Goal: Task Accomplishment & Management: Manage account settings

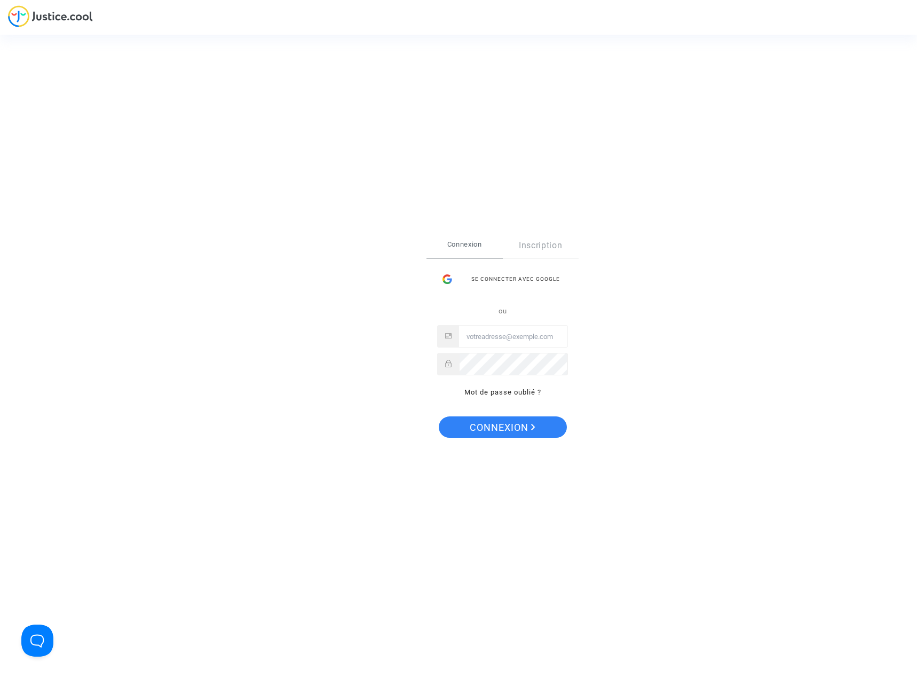
type input "sylvain_morvan@hotmail.com"
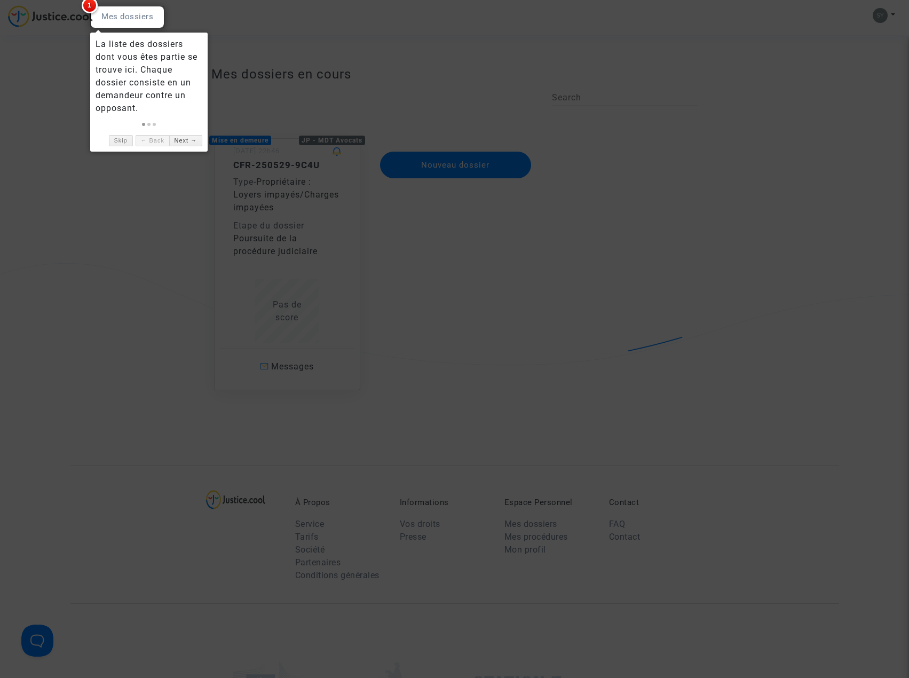
click at [305, 65] on div at bounding box center [454, 339] width 909 height 678
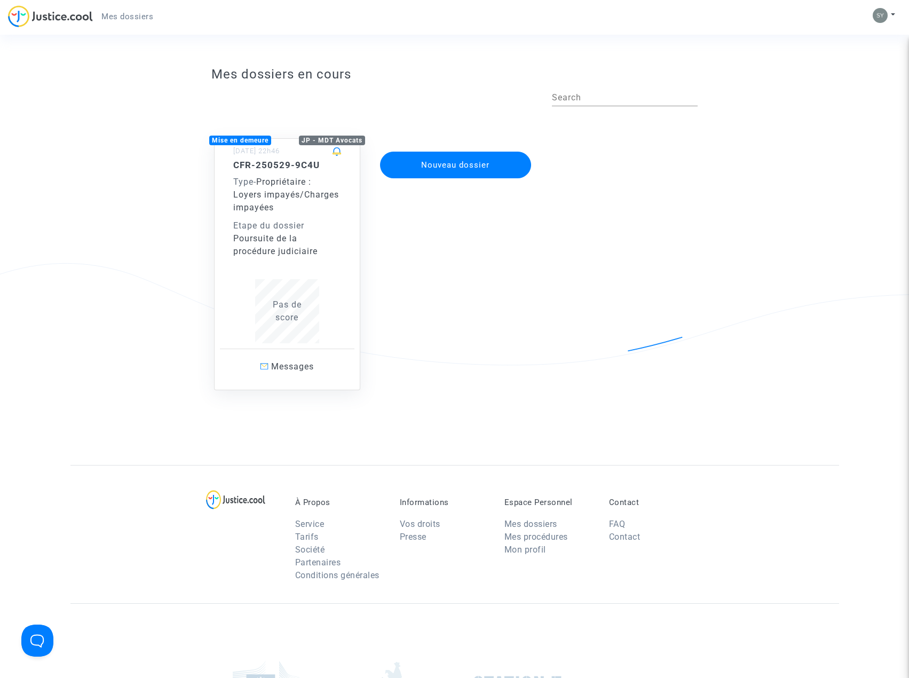
click at [293, 309] on span "Pas de score" at bounding box center [287, 310] width 29 height 23
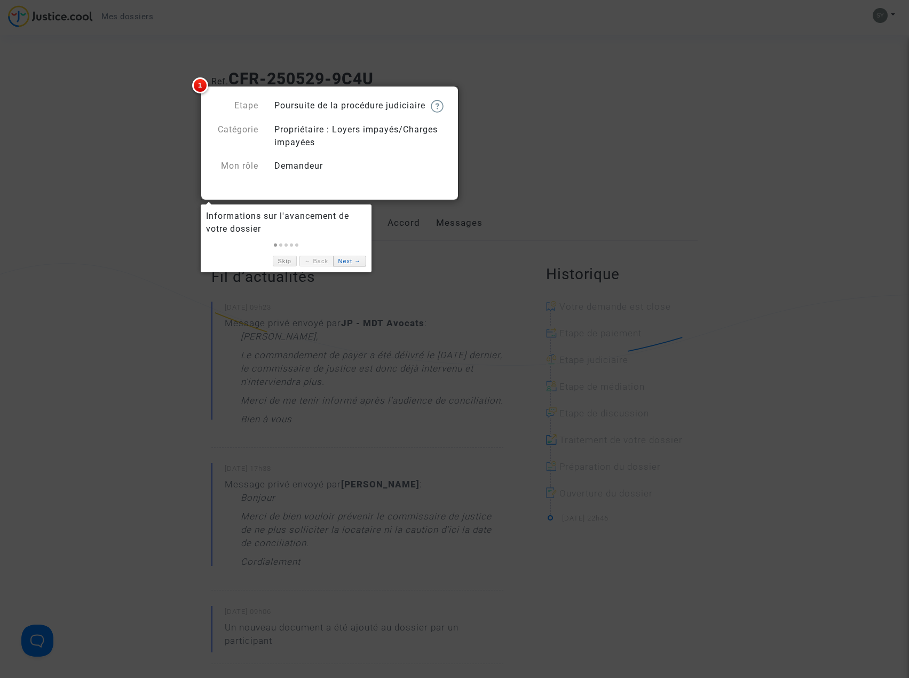
click at [353, 259] on link "Next →" at bounding box center [349, 261] width 33 height 11
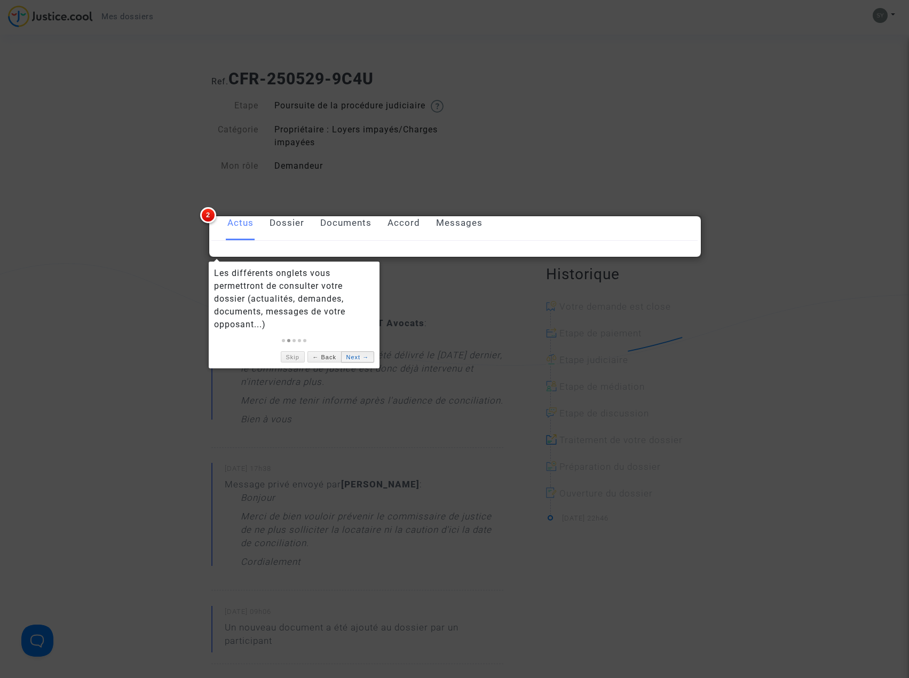
click at [353, 357] on link "Next →" at bounding box center [357, 356] width 33 height 11
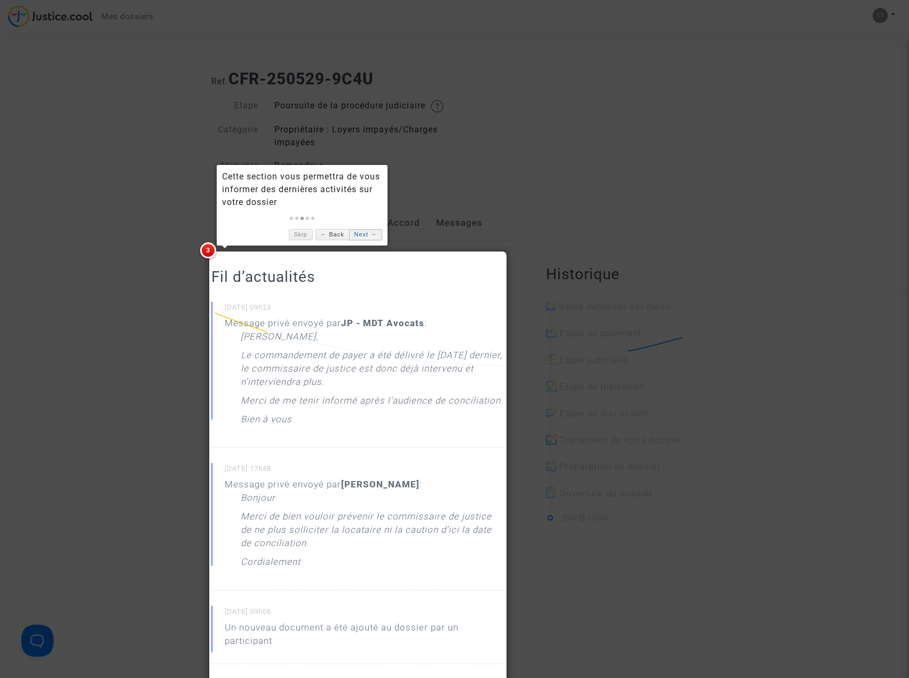
click at [357, 233] on link "Next →" at bounding box center [365, 234] width 33 height 11
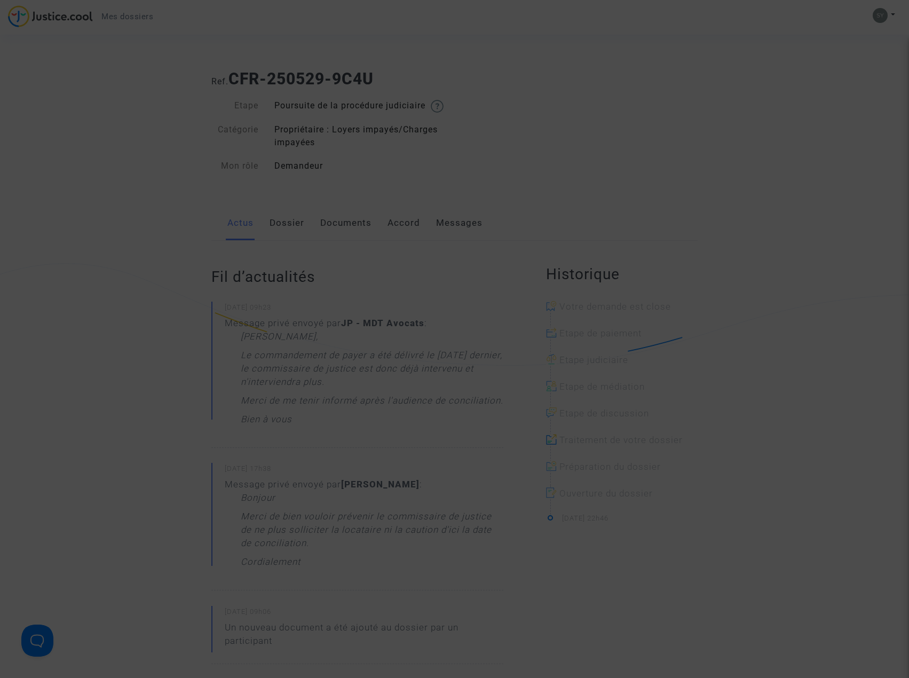
scroll to position [539, 0]
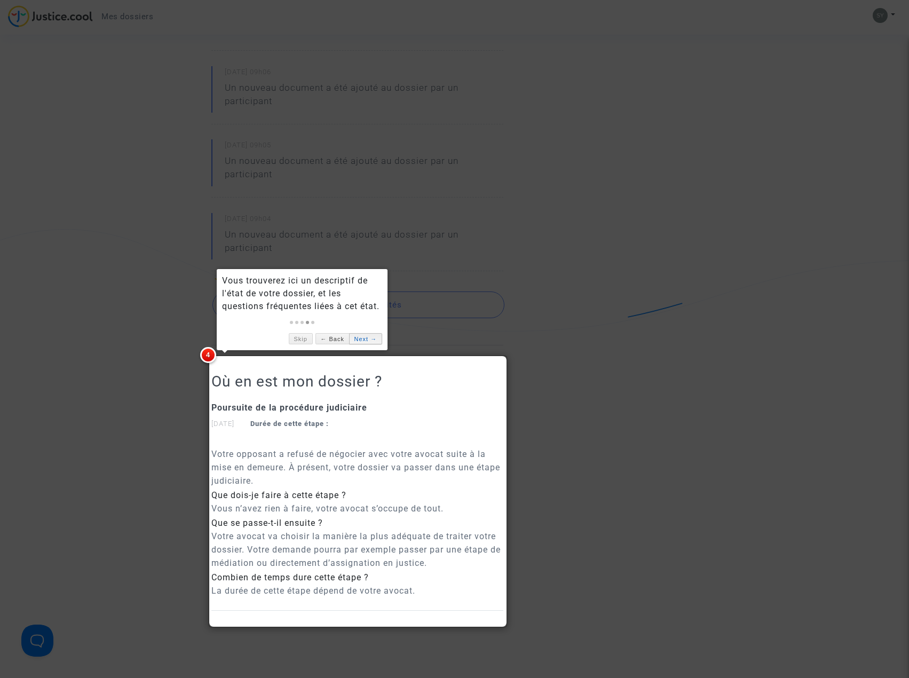
click at [362, 338] on link "Next →" at bounding box center [365, 338] width 33 height 11
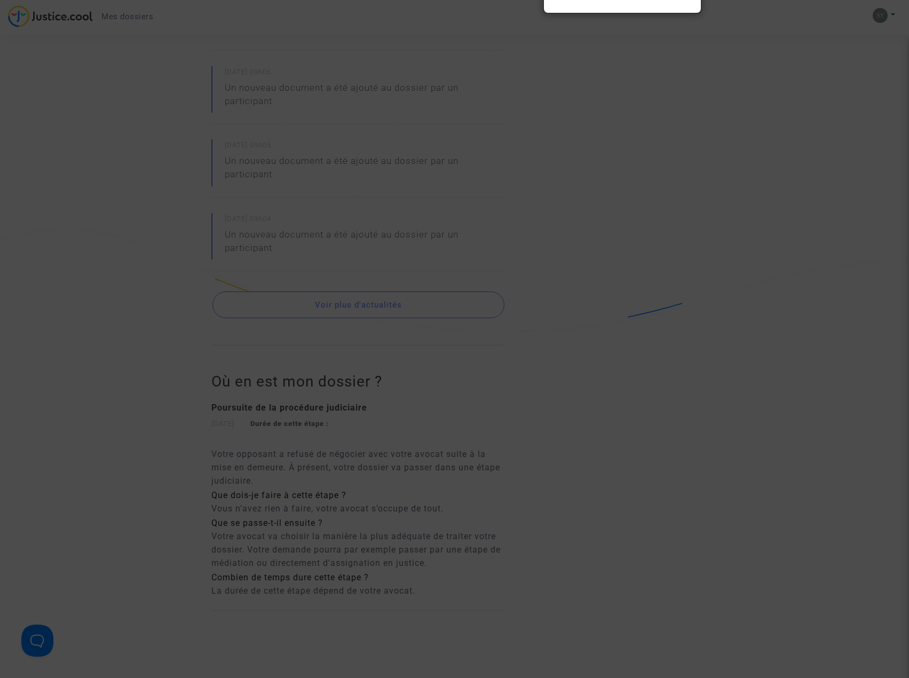
scroll to position [259, 0]
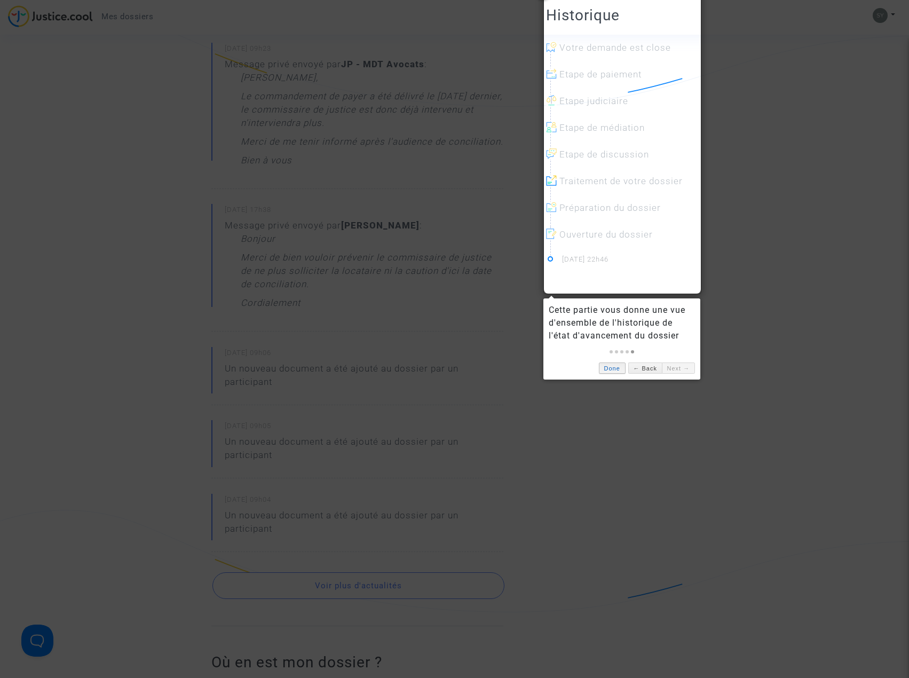
click at [614, 368] on link "Done" at bounding box center [612, 367] width 27 height 11
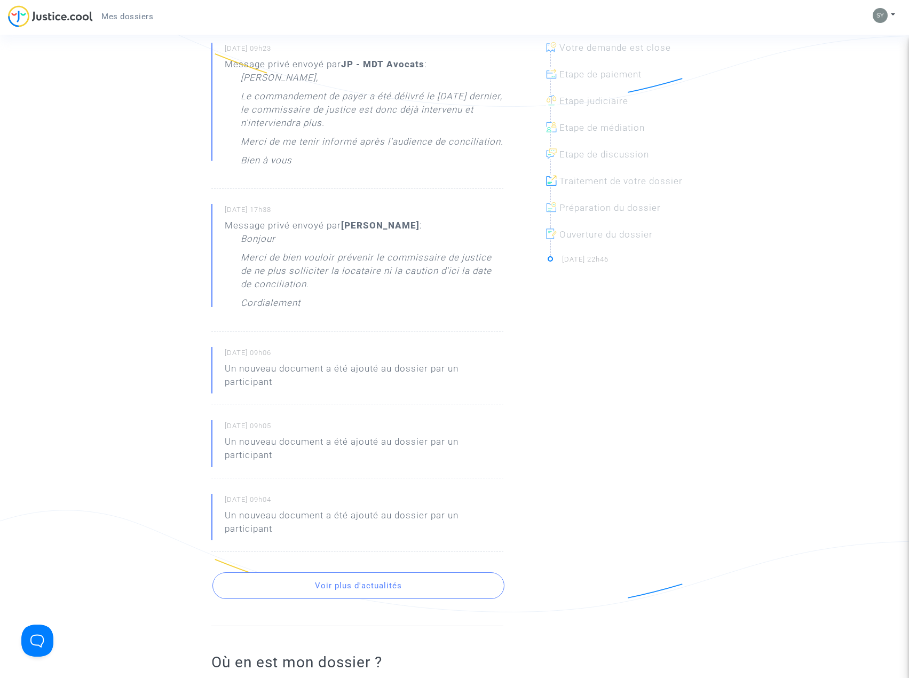
click at [496, 379] on p "Un nouveau document a été ajouté au dossier par un participant" at bounding box center [364, 378] width 279 height 32
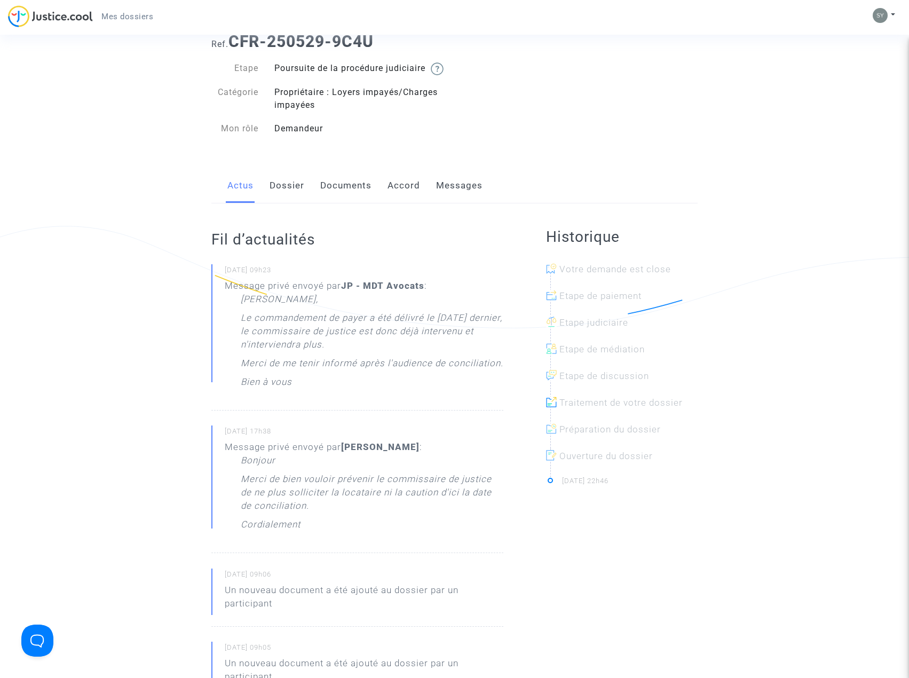
scroll to position [0, 0]
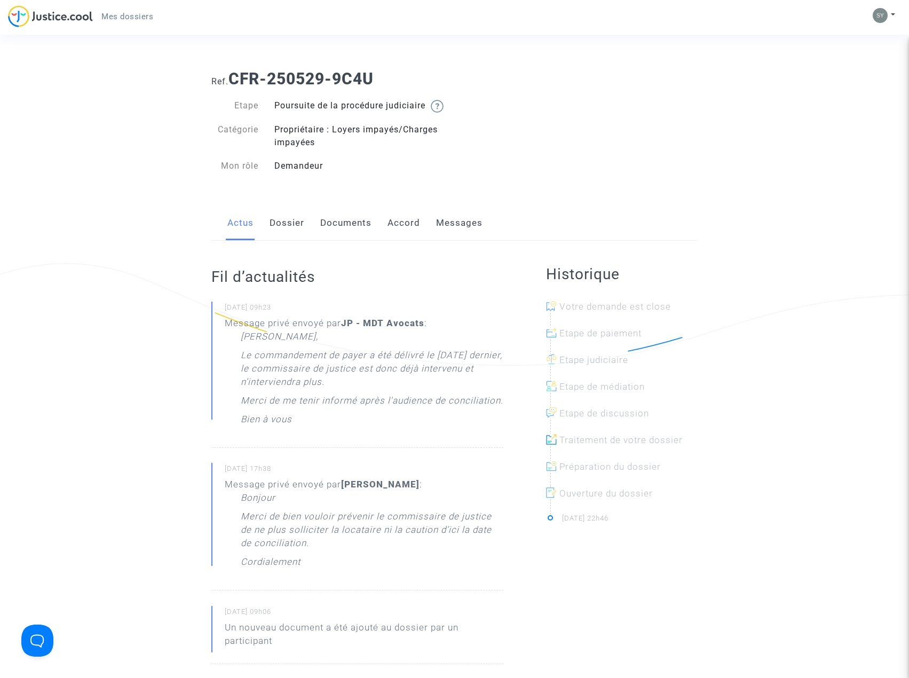
click at [351, 240] on link "Documents" at bounding box center [345, 222] width 51 height 35
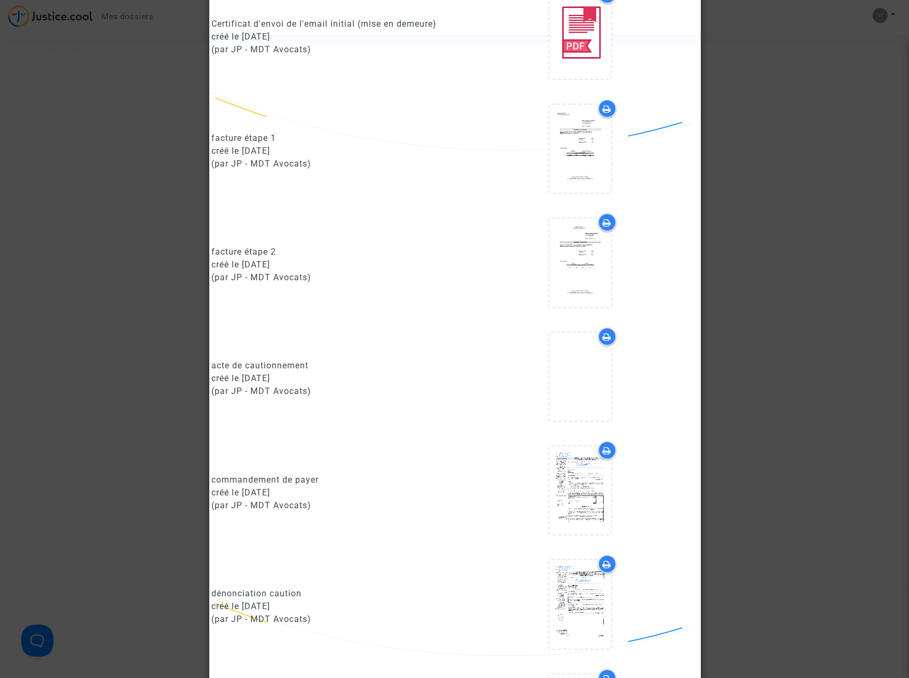
scroll to position [747, 0]
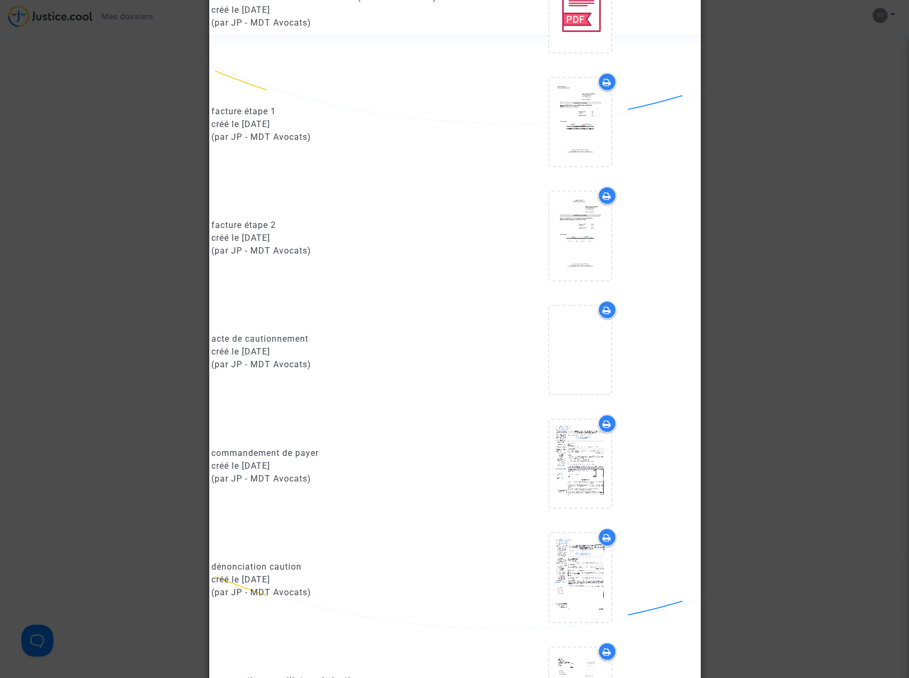
click at [274, 358] on div "créé le [DATE]" at bounding box center [328, 351] width 235 height 13
click at [580, 367] on icon at bounding box center [579, 349] width 35 height 34
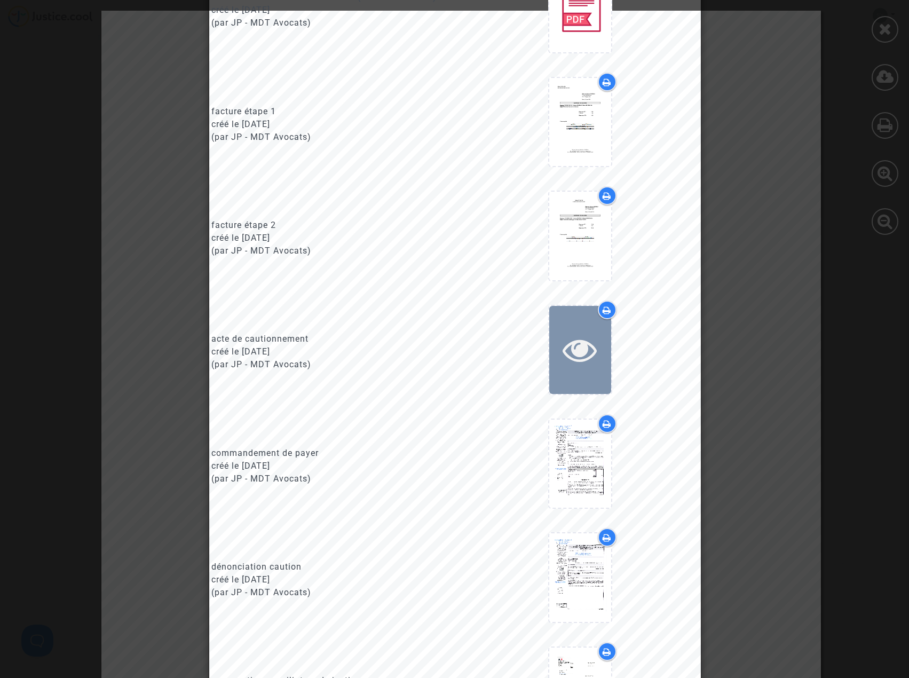
click at [602, 349] on div at bounding box center [580, 349] width 62 height 34
click at [592, 353] on icon at bounding box center [579, 349] width 35 height 34
click at [608, 314] on icon at bounding box center [606, 310] width 9 height 9
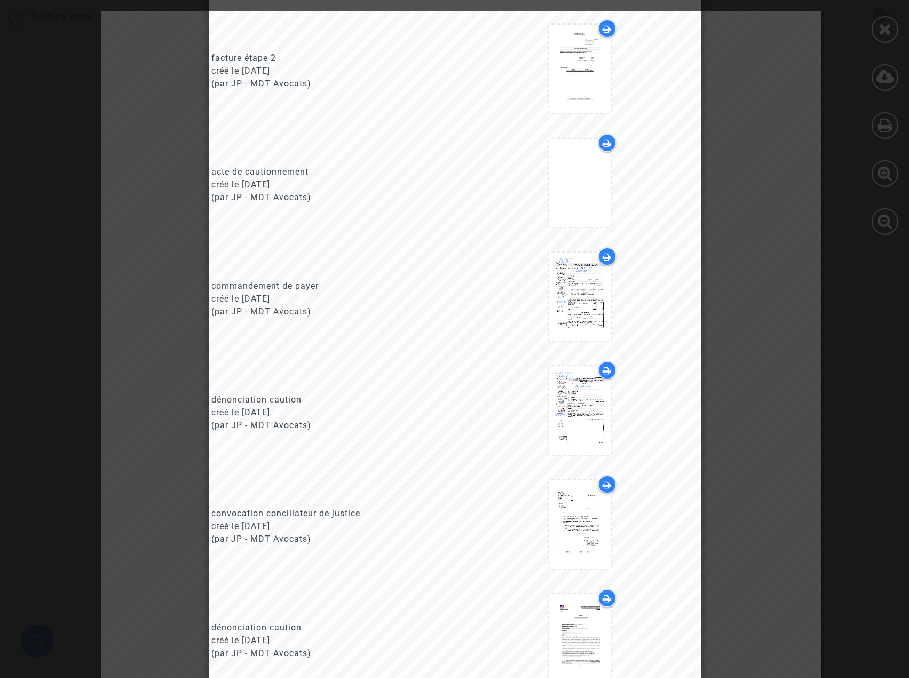
scroll to position [960, 0]
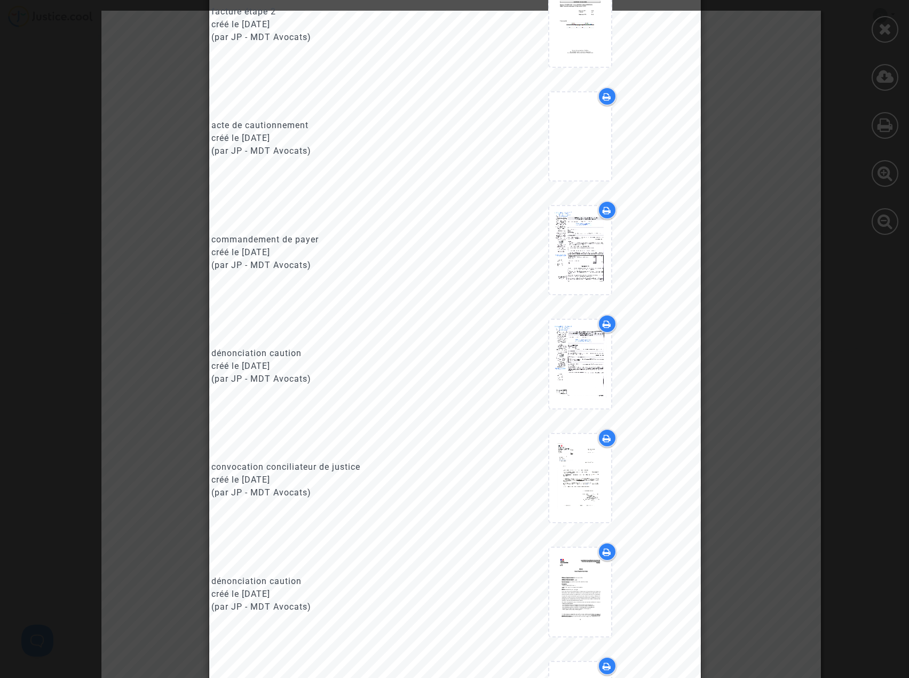
click at [607, 214] on icon at bounding box center [606, 210] width 9 height 9
click at [608, 332] on div at bounding box center [607, 323] width 19 height 19
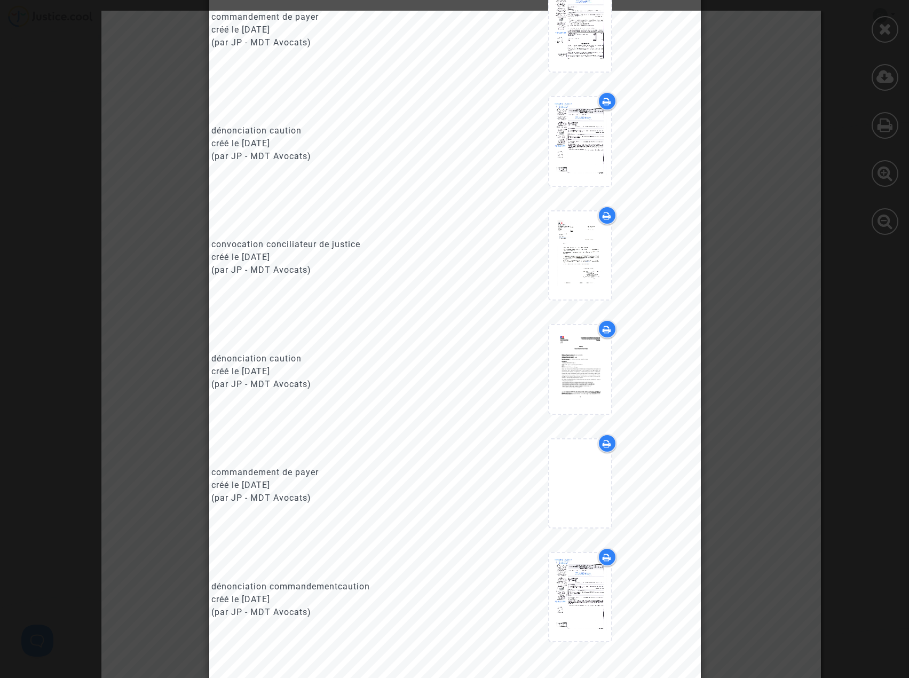
scroll to position [1227, 0]
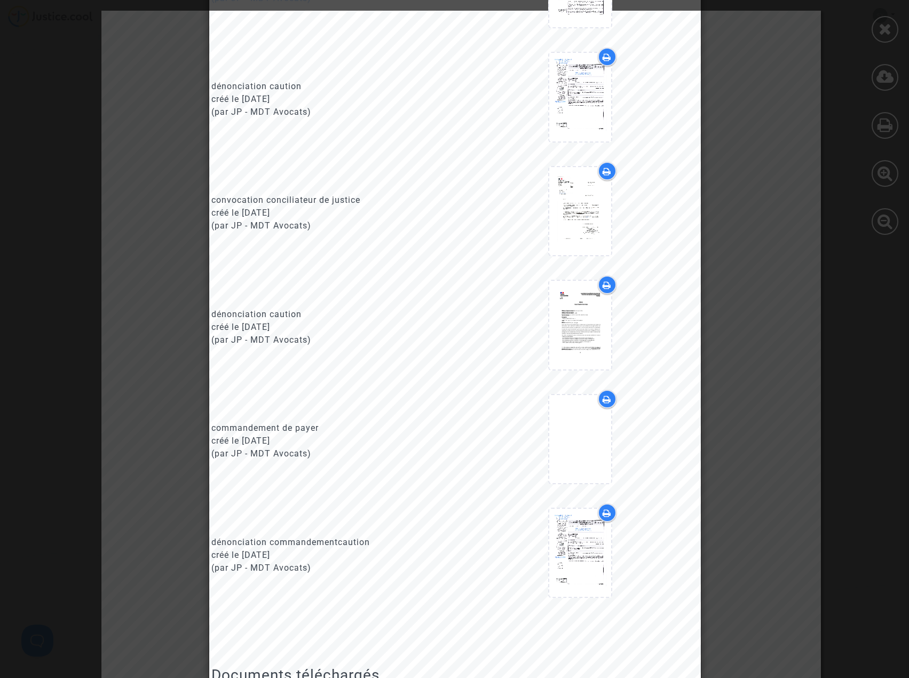
click at [605, 289] on icon at bounding box center [606, 285] width 9 height 9
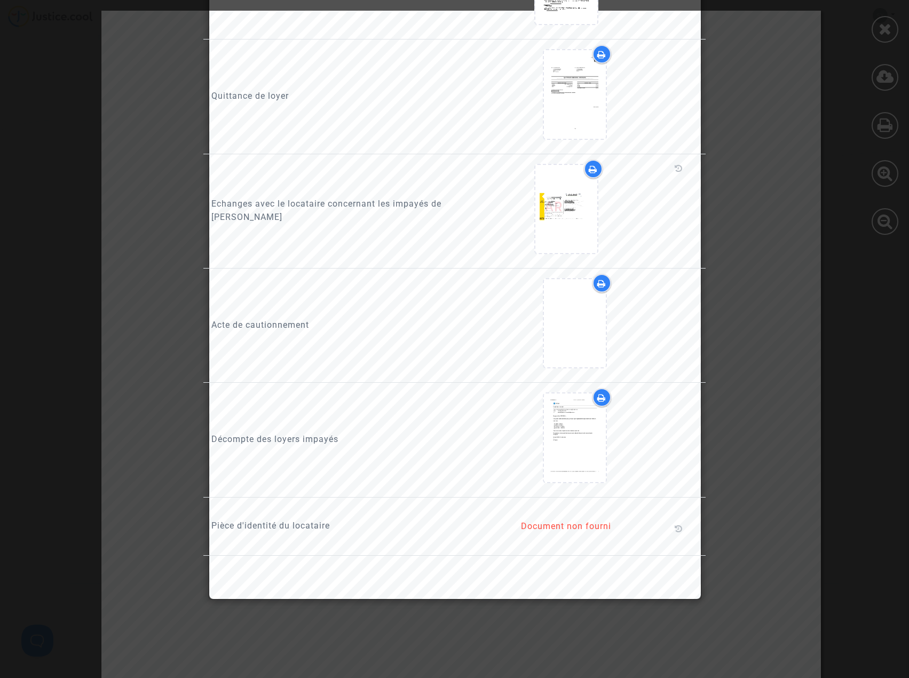
scroll to position [2188, 0]
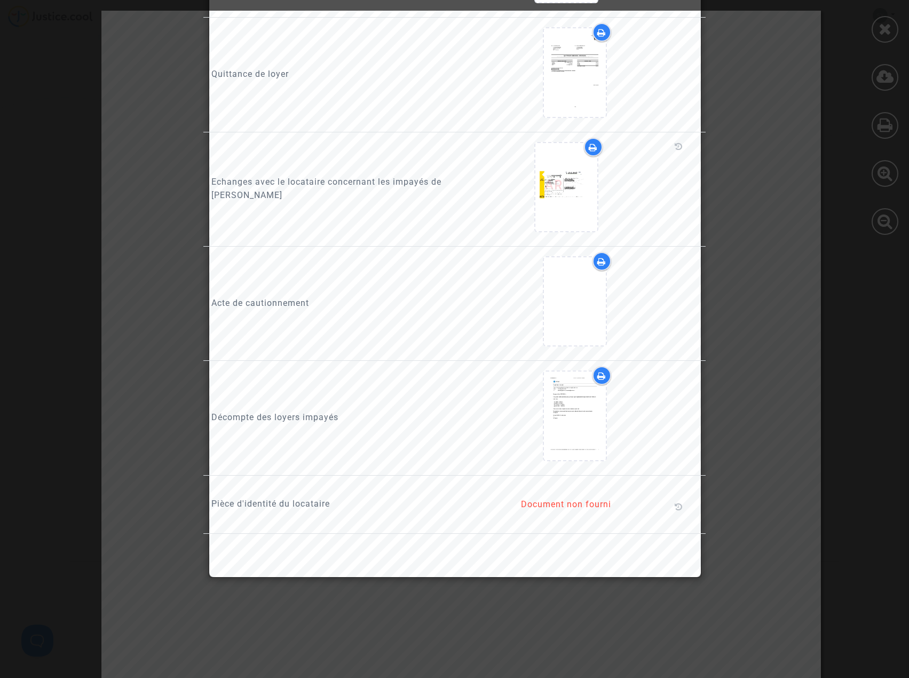
click at [293, 309] on p "Acte de cautionnement" at bounding box center [328, 302] width 235 height 13
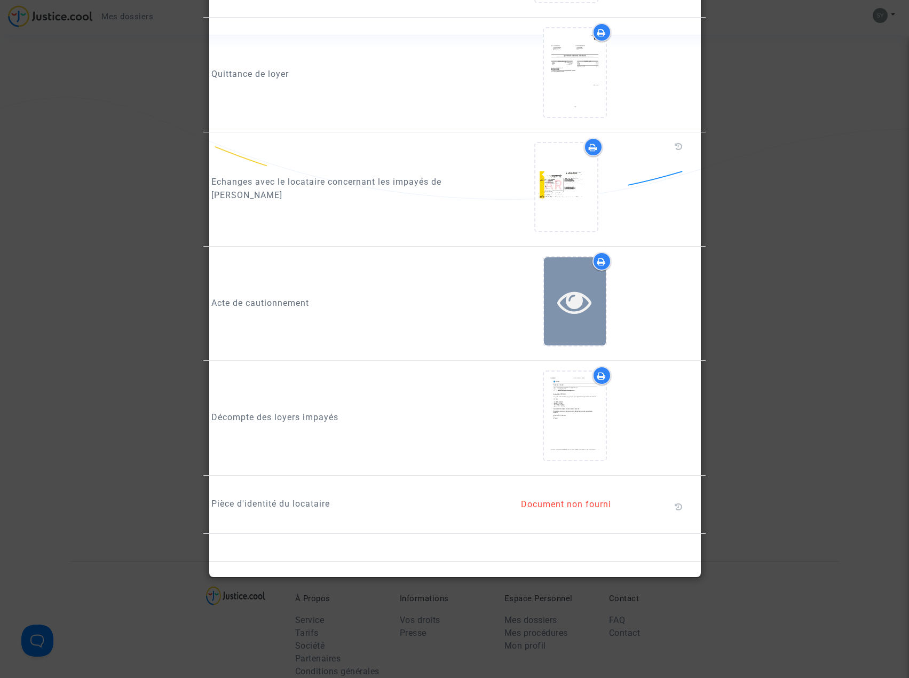
click at [582, 294] on div at bounding box center [575, 301] width 62 height 88
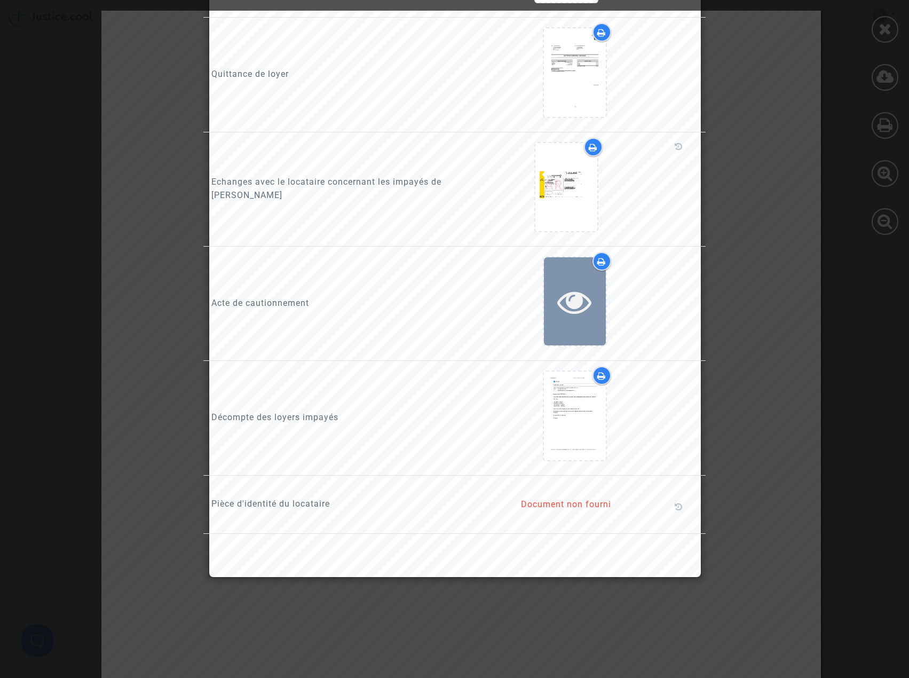
click at [573, 308] on icon at bounding box center [574, 301] width 35 height 34
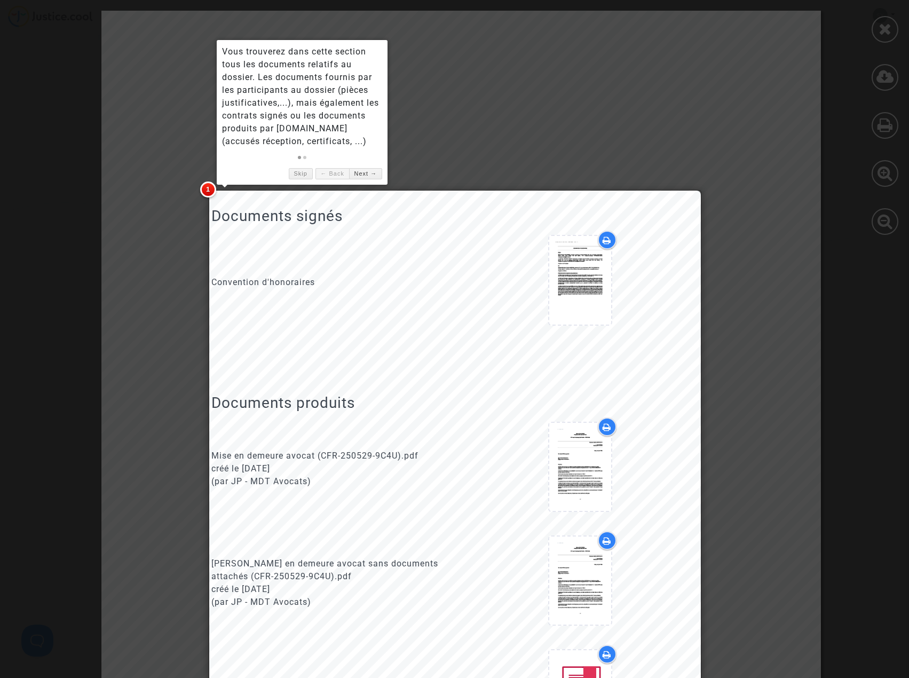
scroll to position [0, 0]
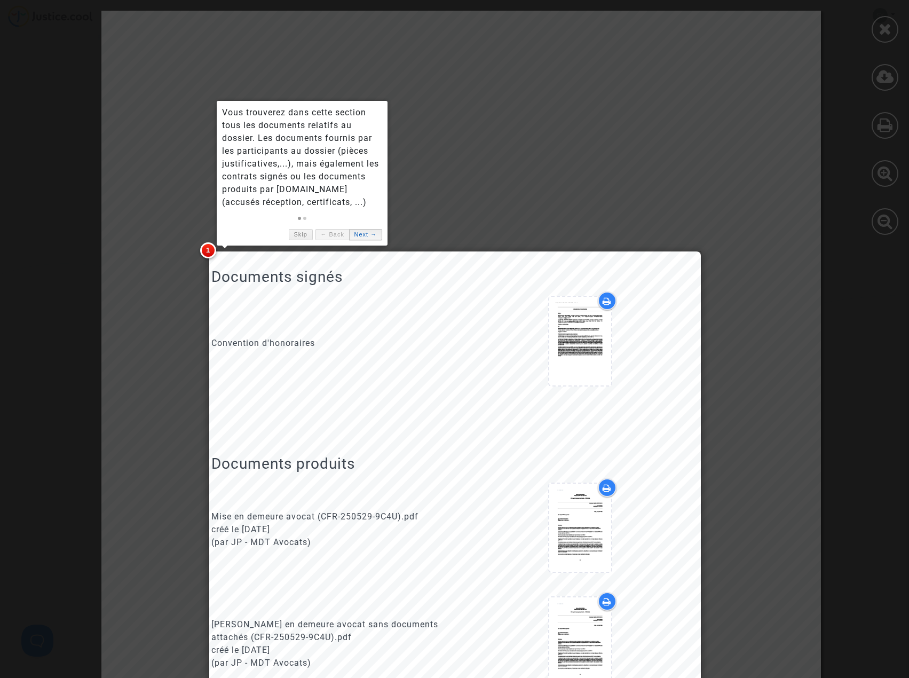
click at [375, 233] on link "Next →" at bounding box center [365, 234] width 33 height 11
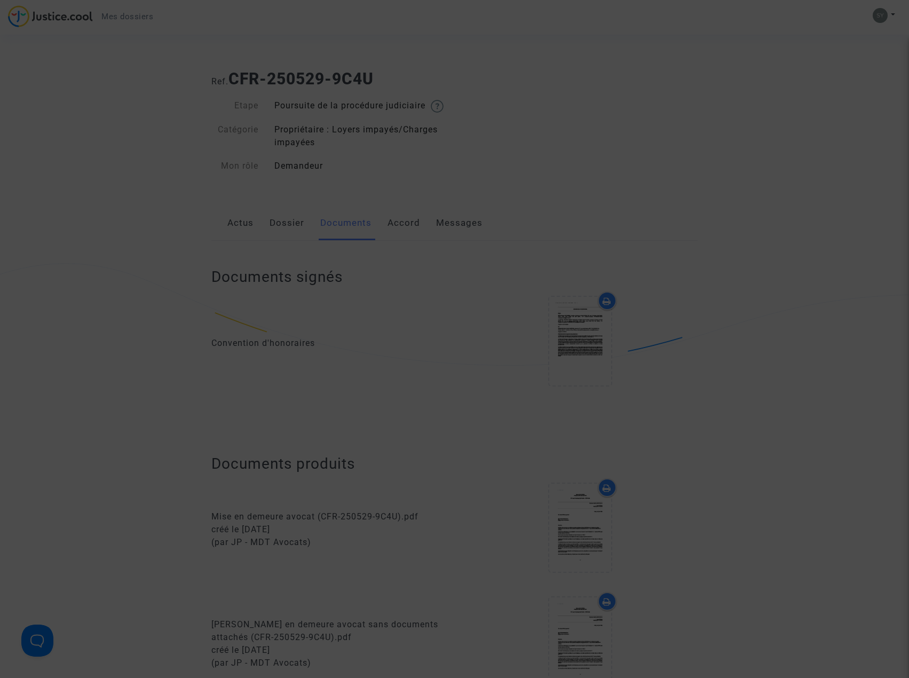
scroll to position [1636, 0]
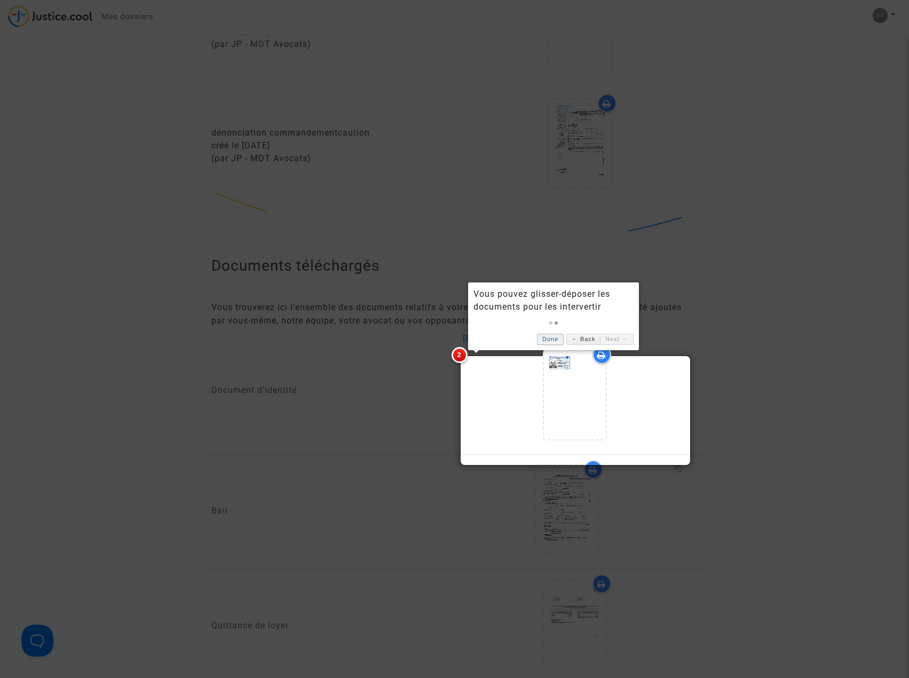
click at [553, 336] on link "Done" at bounding box center [550, 338] width 27 height 11
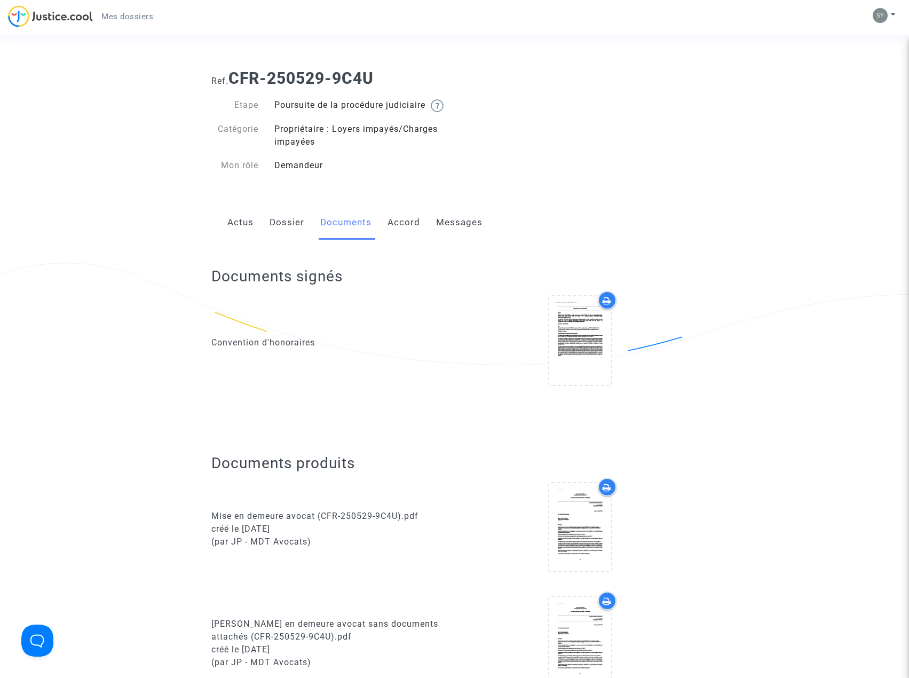
scroll to position [0, 0]
click at [402, 240] on link "Accord" at bounding box center [403, 222] width 33 height 35
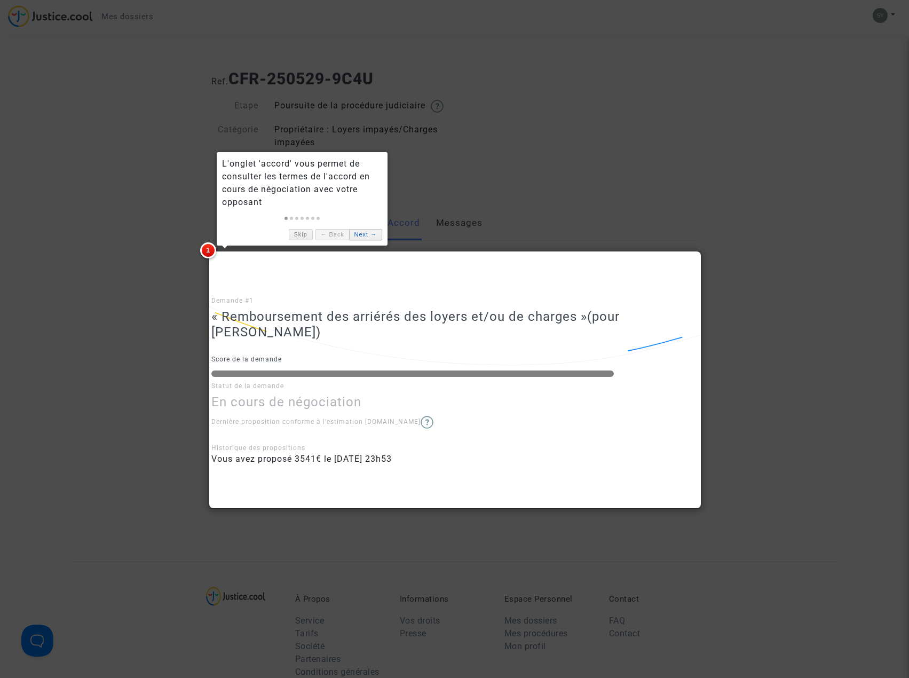
click at [361, 235] on link "Next →" at bounding box center [365, 234] width 33 height 11
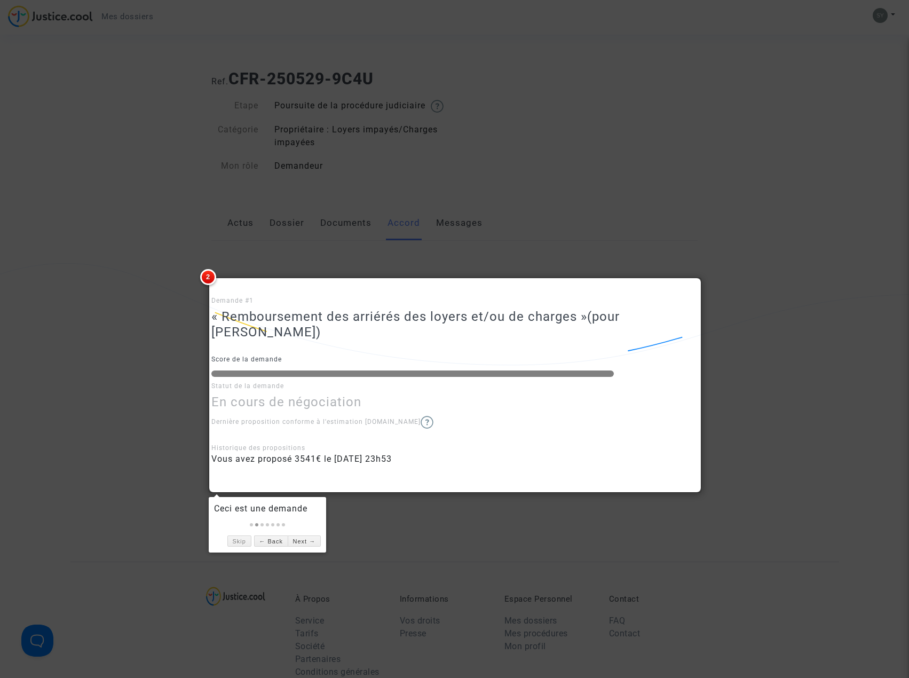
click at [242, 534] on div "Skip ← Back Next →" at bounding box center [267, 538] width 107 height 17
click at [242, 542] on link "Skip" at bounding box center [239, 540] width 24 height 11
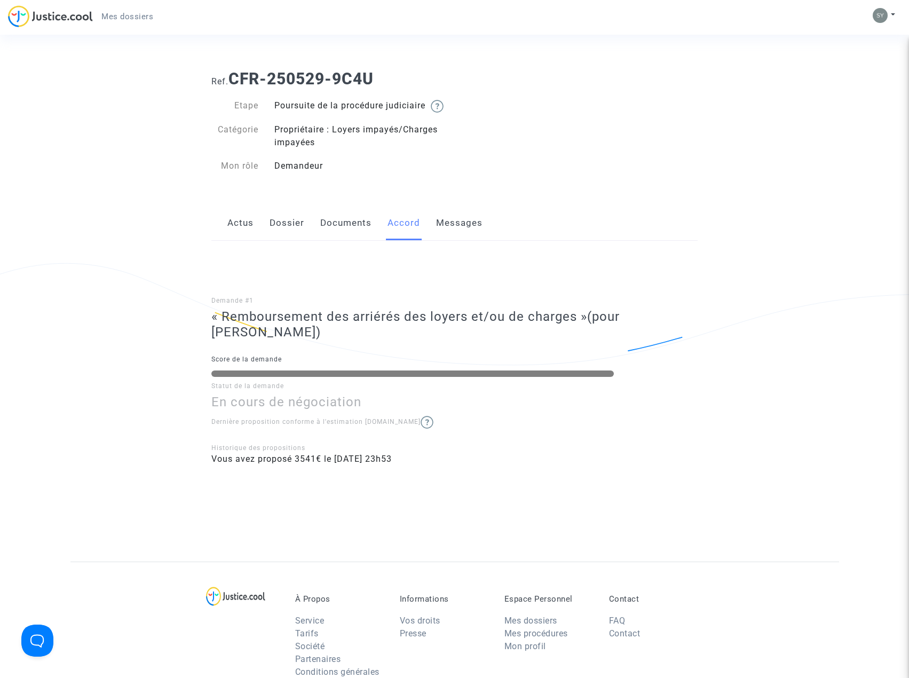
click at [447, 237] on link "Messages" at bounding box center [459, 222] width 46 height 35
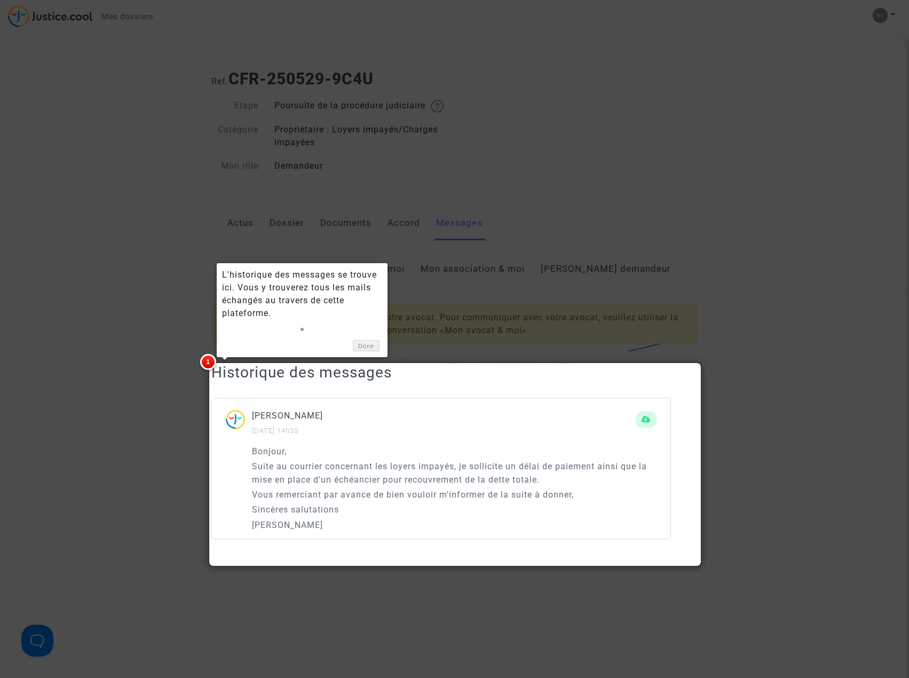
click at [367, 339] on div "Done" at bounding box center [302, 343] width 160 height 17
click at [373, 341] on link "Done" at bounding box center [366, 345] width 27 height 11
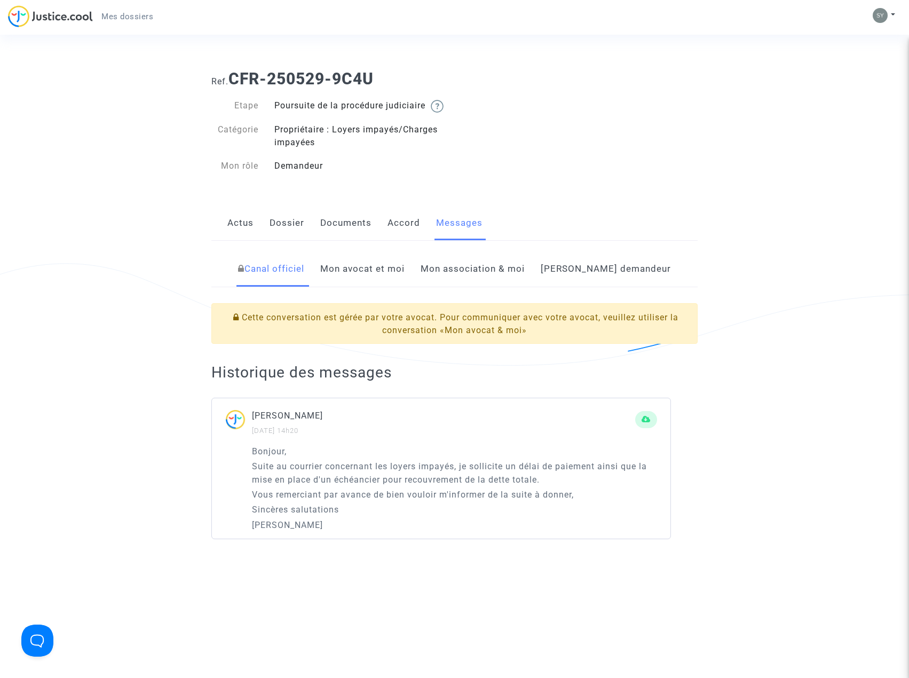
click at [239, 236] on link "Actus" at bounding box center [240, 222] width 26 height 35
